Goal: Check status: Check status

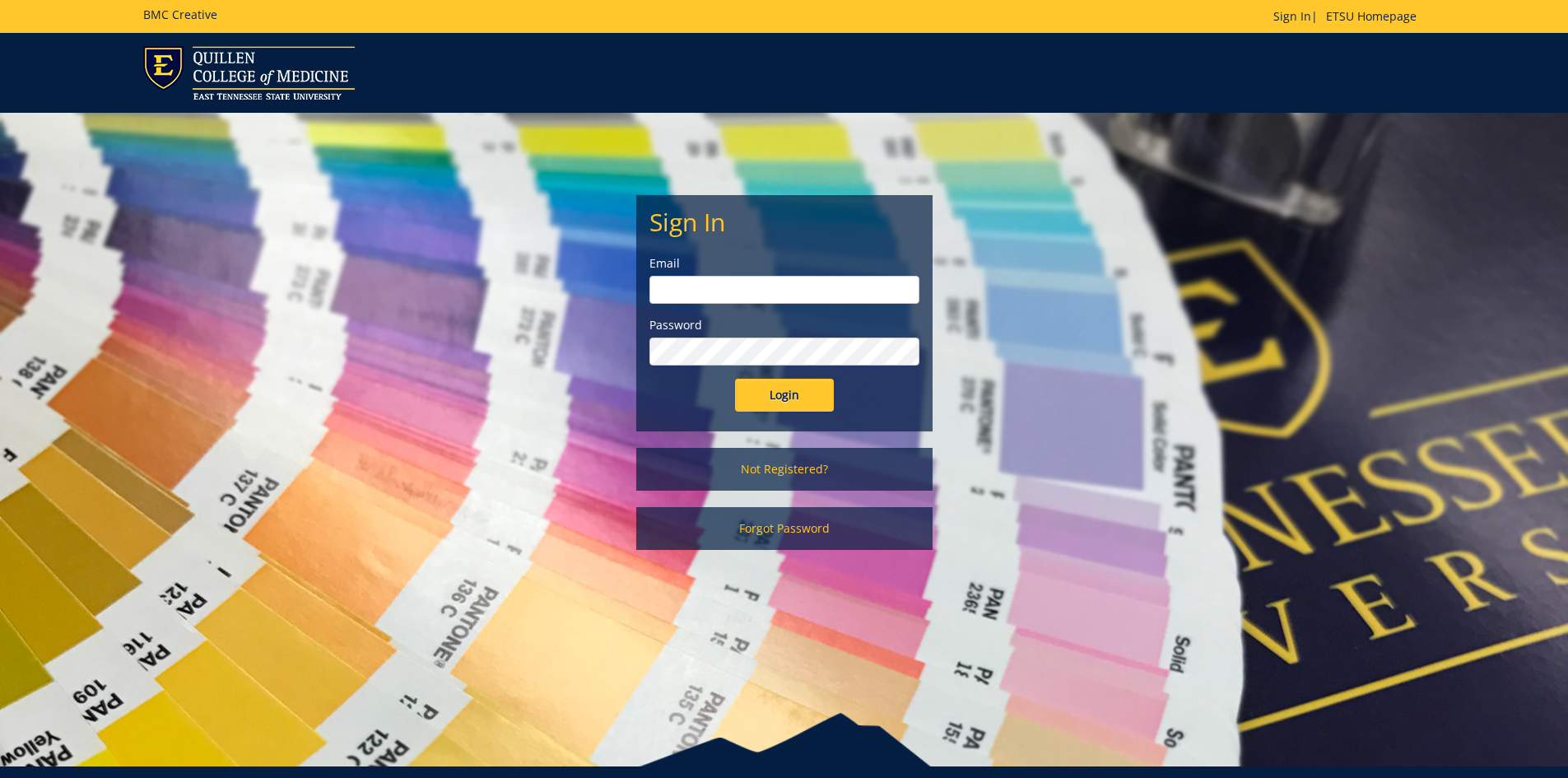
click at [799, 288] on input "email" at bounding box center [784, 290] width 270 height 28
type input "[PERSON_NAME][EMAIL_ADDRESS][DOMAIN_NAME]"
click at [735, 379] on input "Login" at bounding box center [784, 396] width 99 height 33
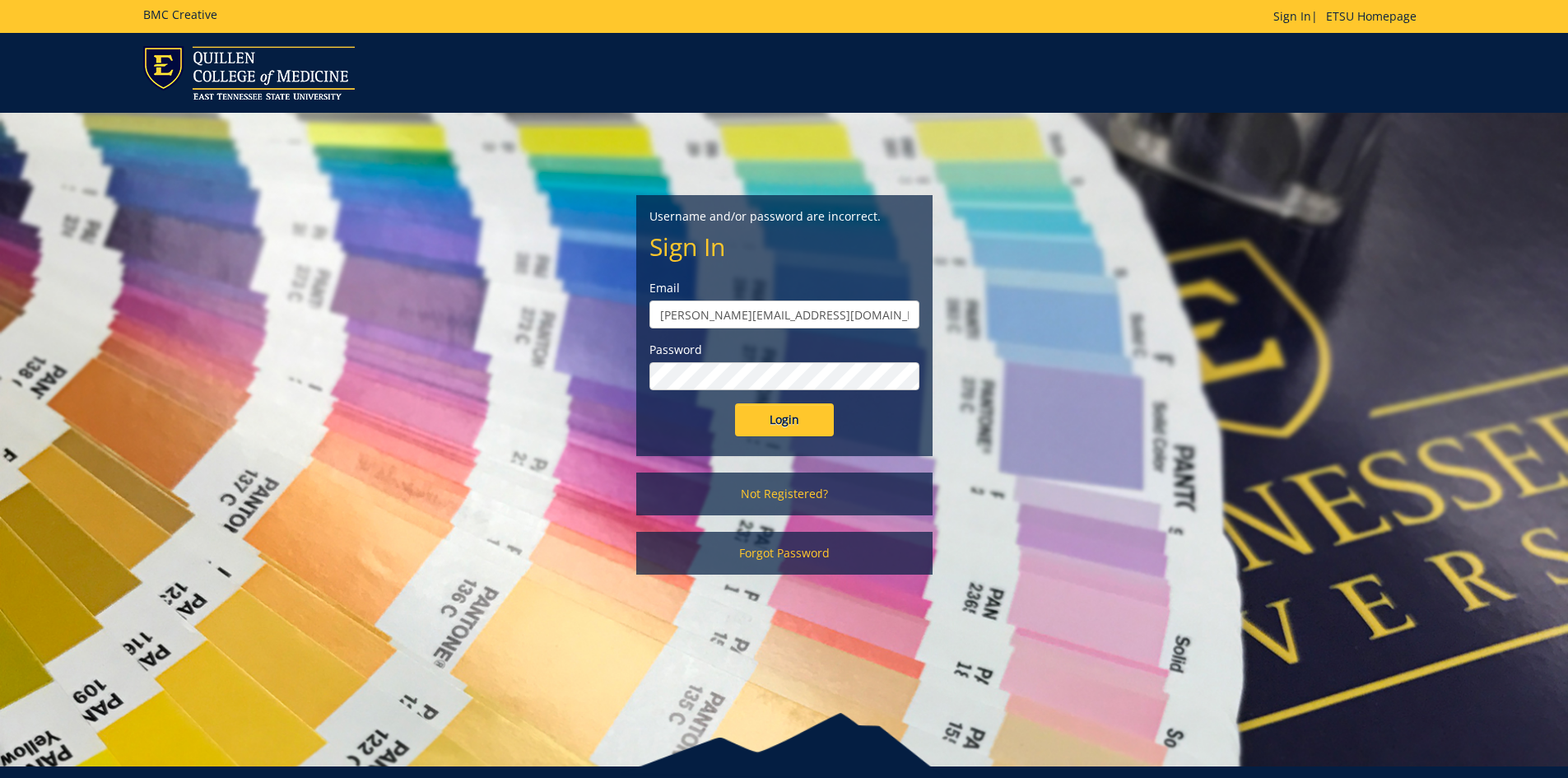
click at [735, 404] on input "Login" at bounding box center [784, 420] width 99 height 33
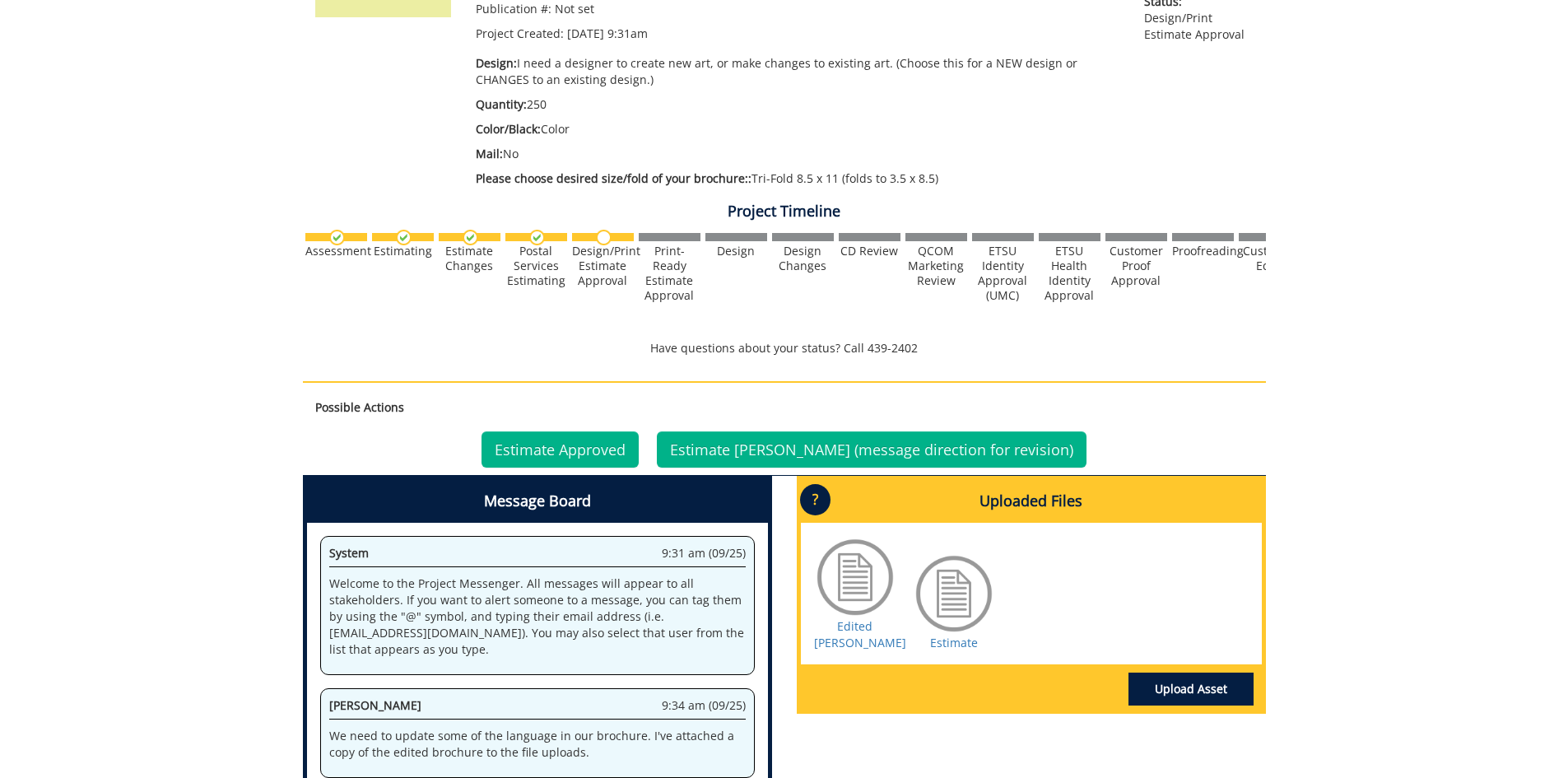
click at [862, 590] on div at bounding box center [855, 577] width 82 height 82
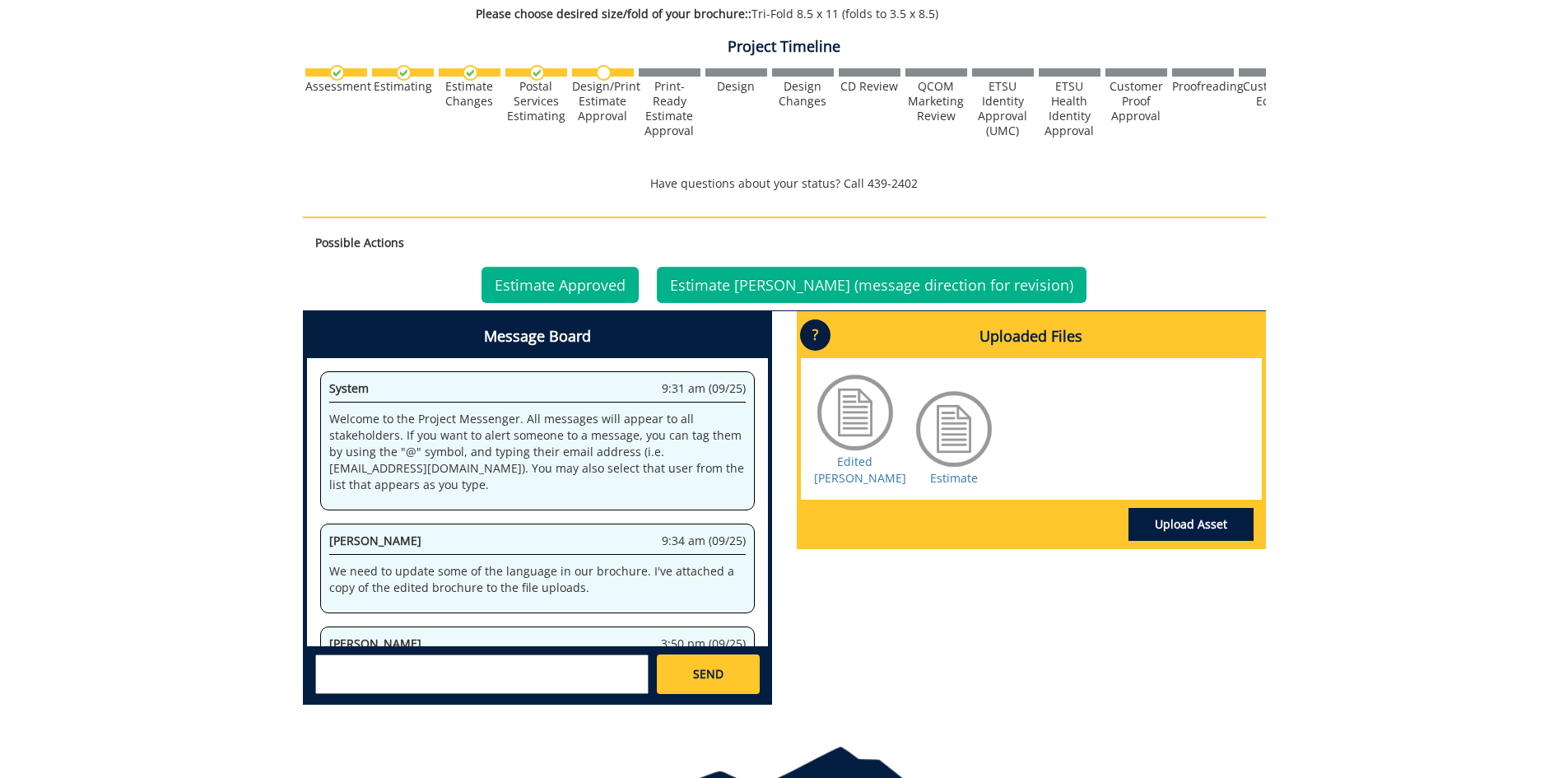
click at [847, 415] on div at bounding box center [855, 413] width 82 height 82
click at [848, 415] on div at bounding box center [855, 413] width 82 height 82
click at [850, 415] on div at bounding box center [855, 413] width 82 height 82
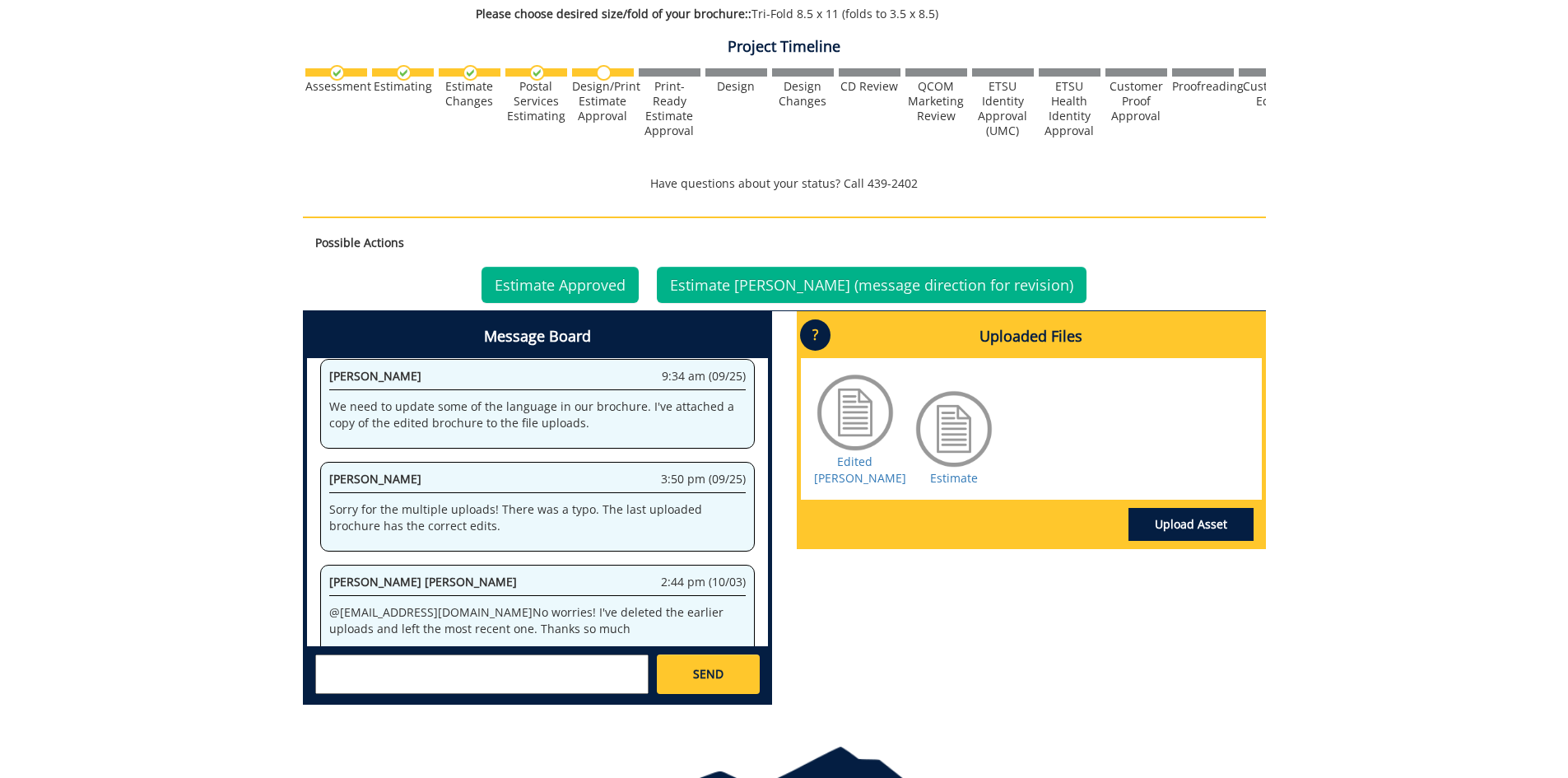
scroll to position [186, 0]
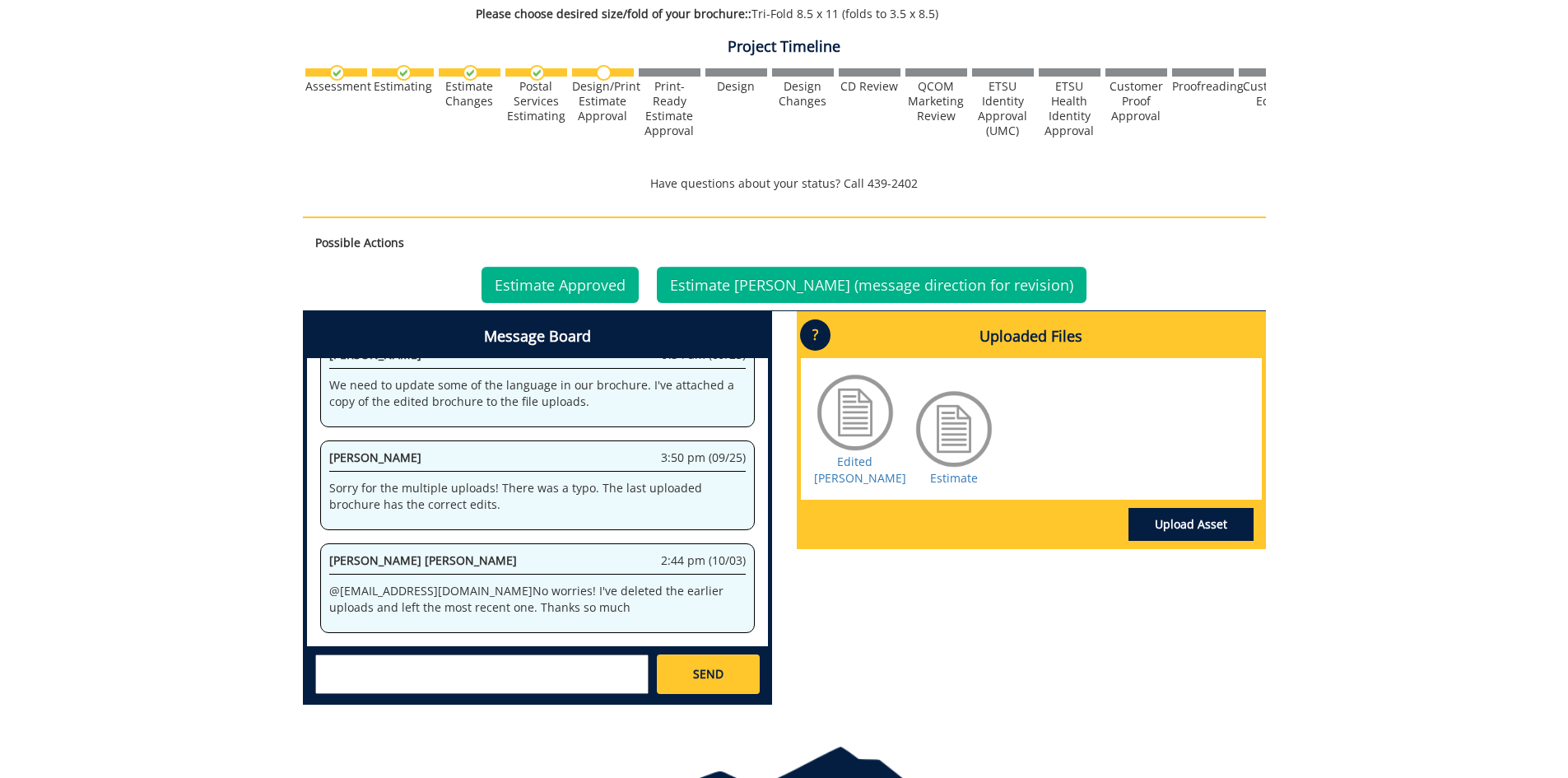
click at [854, 406] on div at bounding box center [855, 413] width 82 height 82
click at [816, 339] on p "?" at bounding box center [815, 335] width 30 height 31
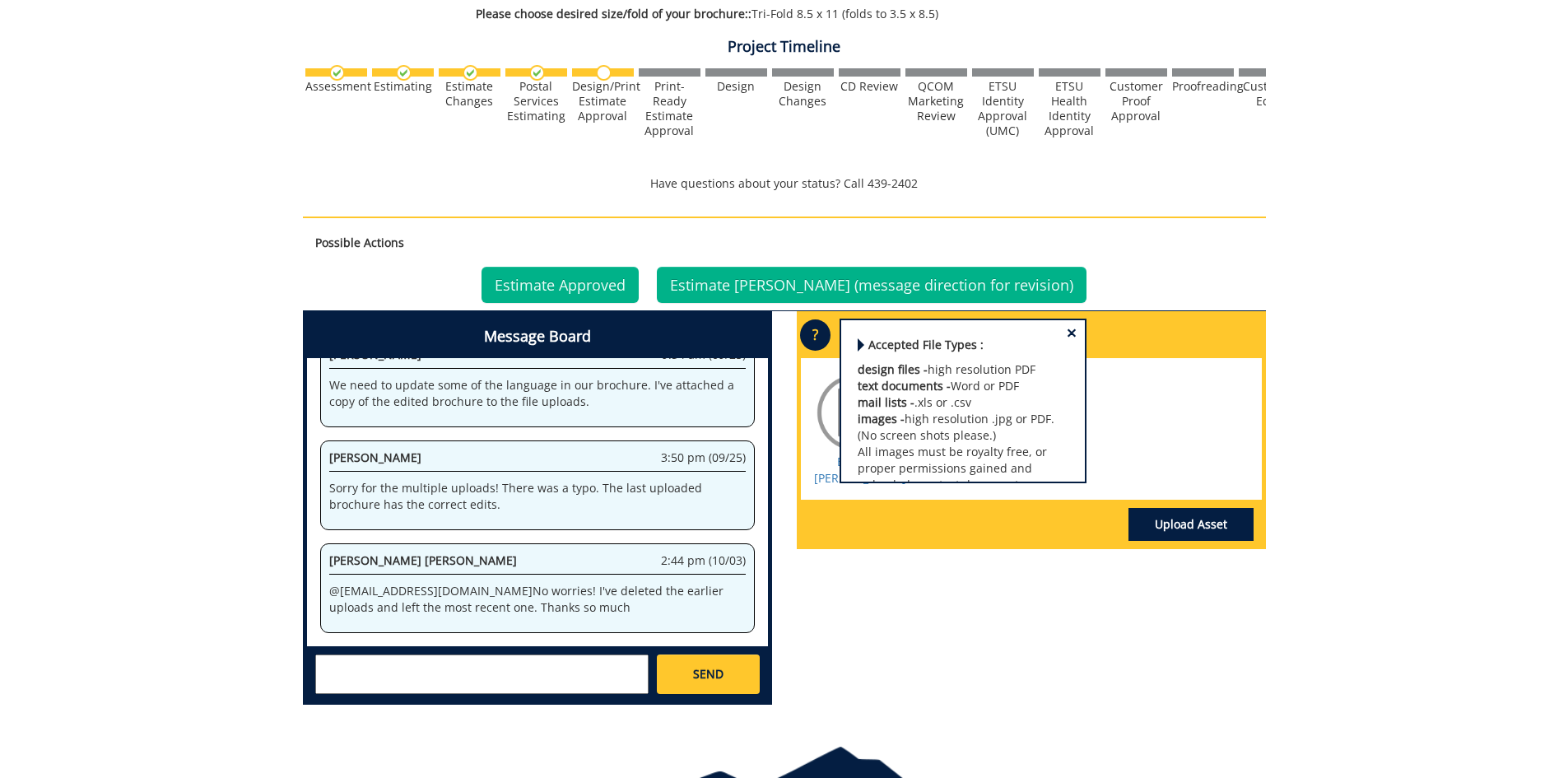
scroll to position [168, 0]
click at [1149, 413] on div "Edited McNair Brochure Estimate" at bounding box center [1031, 429] width 461 height 142
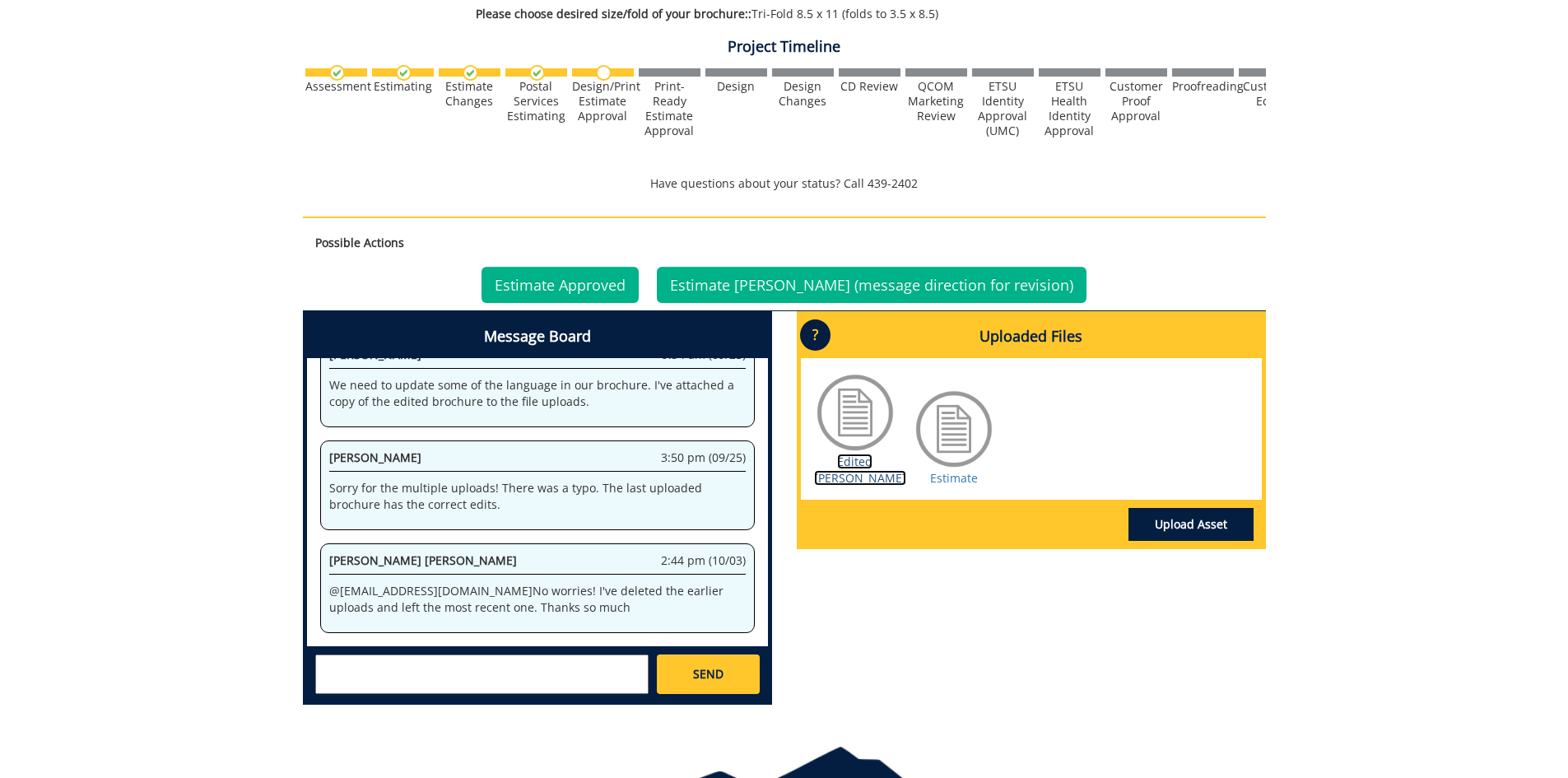
click at [843, 462] on link "Edited McNair Brochure" at bounding box center [860, 469] width 92 height 32
click at [951, 472] on link "Estimate" at bounding box center [954, 477] width 48 height 16
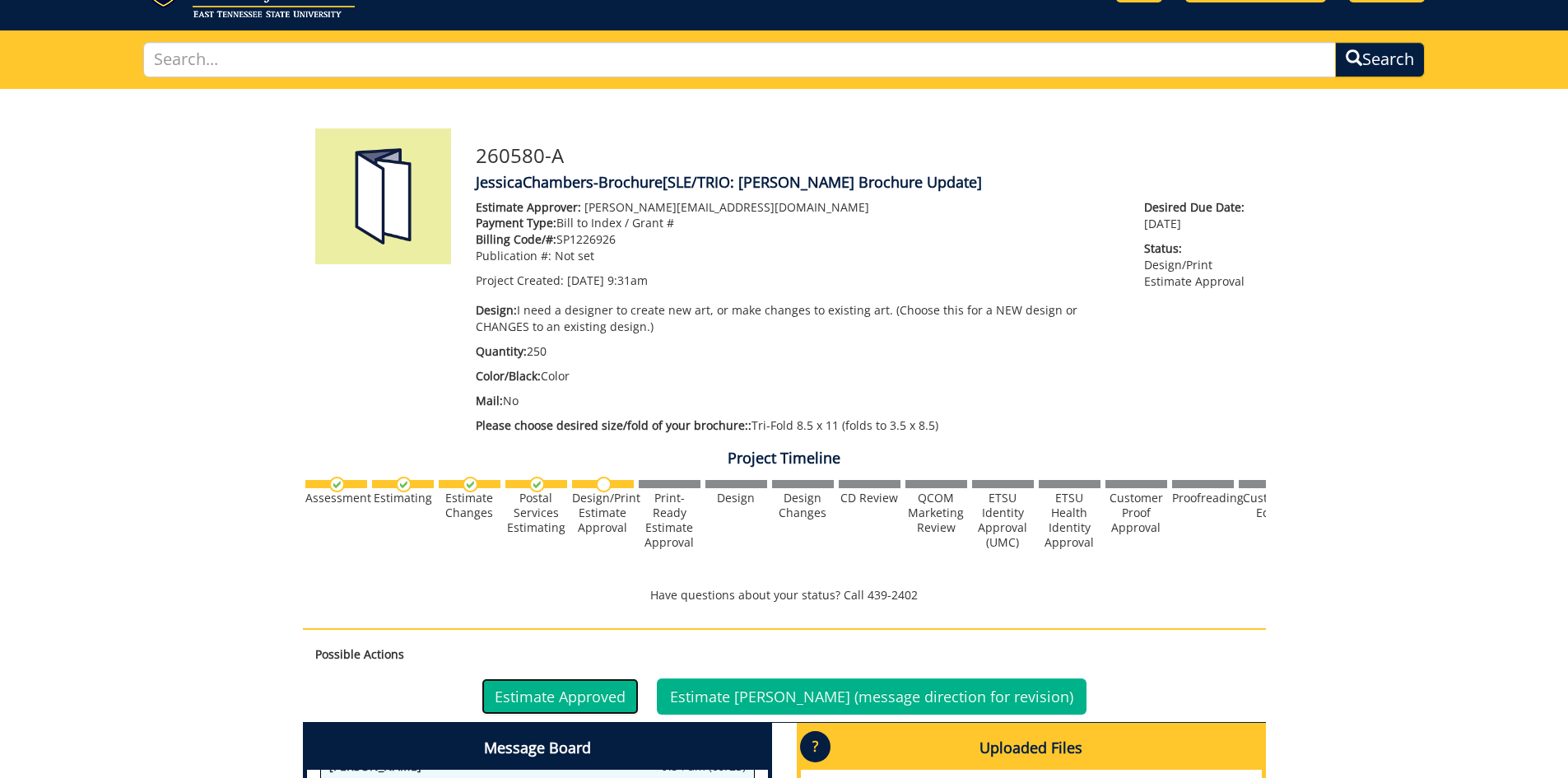
click at [630, 699] on link "Estimate Approved" at bounding box center [559, 696] width 157 height 36
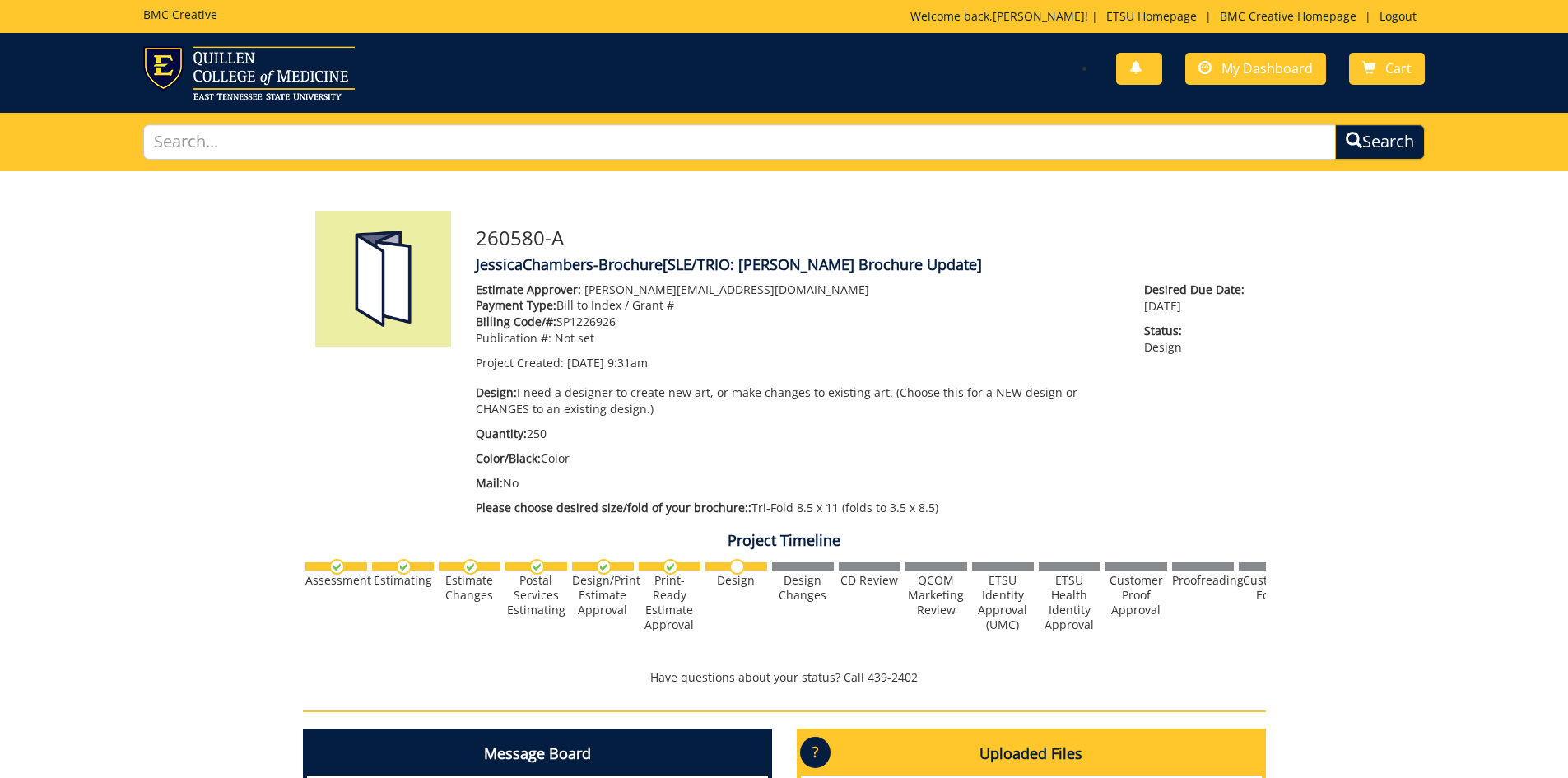
scroll to position [186, 0]
